Goal: Complete application form

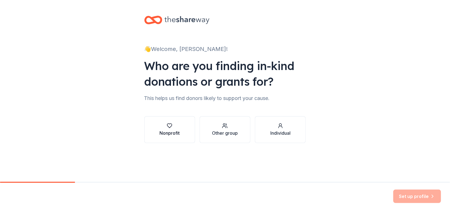
click at [174, 120] on button "Nonprofit" at bounding box center [169, 129] width 51 height 27
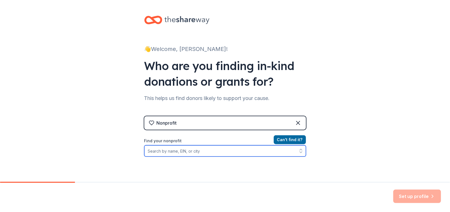
click at [171, 153] on input "Find your nonprofit" at bounding box center [225, 151] width 162 height 11
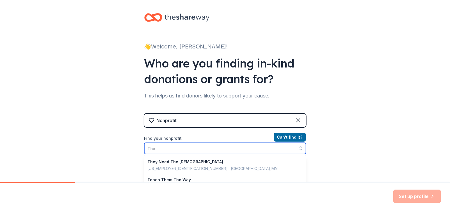
click at [171, 153] on input "The" at bounding box center [225, 148] width 162 height 11
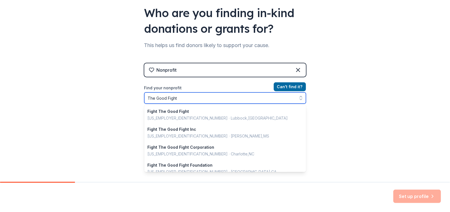
scroll to position [58, 0]
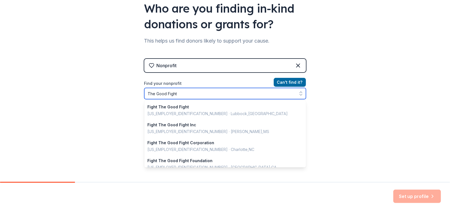
click at [187, 95] on input "The Good Fight" at bounding box center [225, 93] width 162 height 11
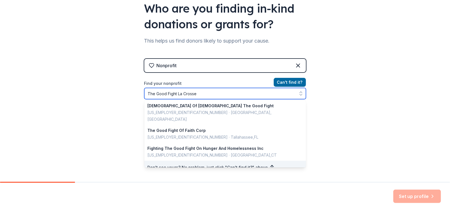
scroll to position [0, 0]
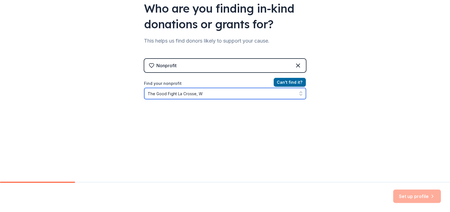
type input "The Good Fight La Crosse, Wi"
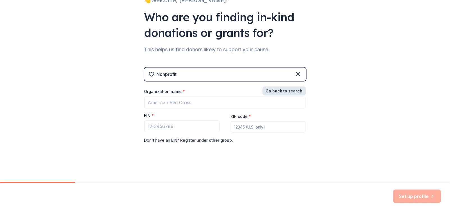
click at [286, 79] on div "Nonprofit Go back to search Organization name * EIN * ZIP code * Don ' t have a…" at bounding box center [225, 112] width 162 height 88
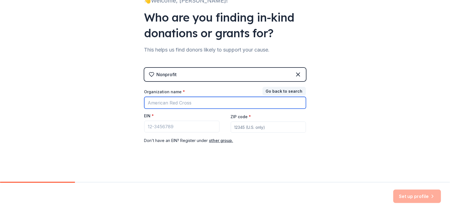
click at [176, 103] on input "Organization name *" at bounding box center [225, 103] width 162 height 12
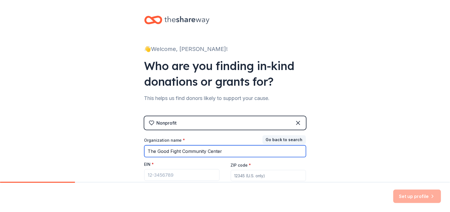
type input "The Good Fight Community Center"
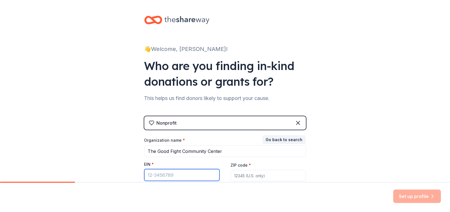
click at [167, 180] on input "EIN *" at bounding box center [181, 176] width 75 height 12
type input "81-29"
